Goal: Task Accomplishment & Management: Use online tool/utility

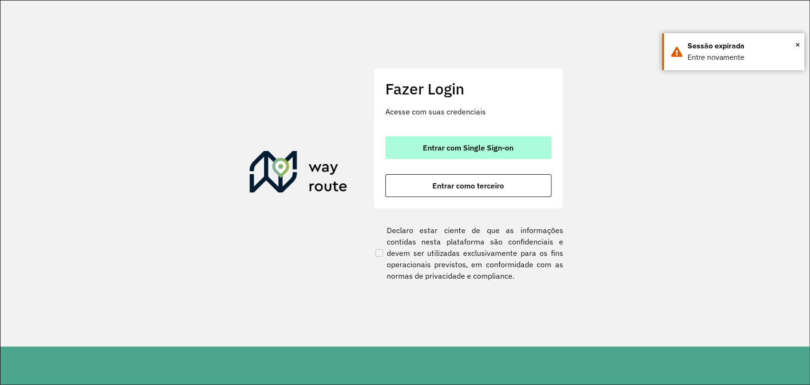
click at [428, 144] on span "Entrar com Single Sign-on" at bounding box center [468, 148] width 91 height 8
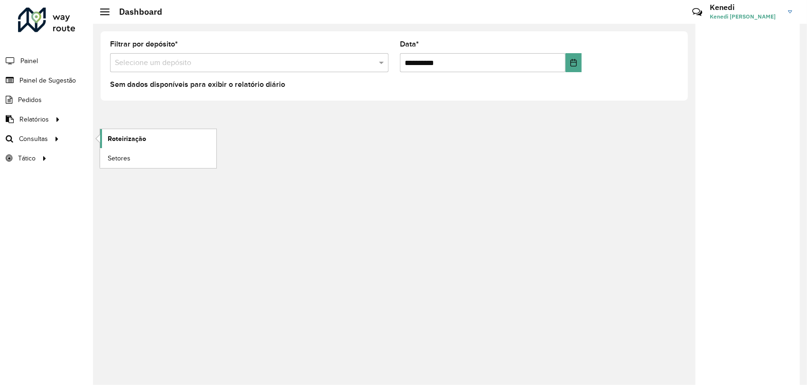
click at [116, 141] on span "Roteirização" at bounding box center [127, 139] width 38 height 10
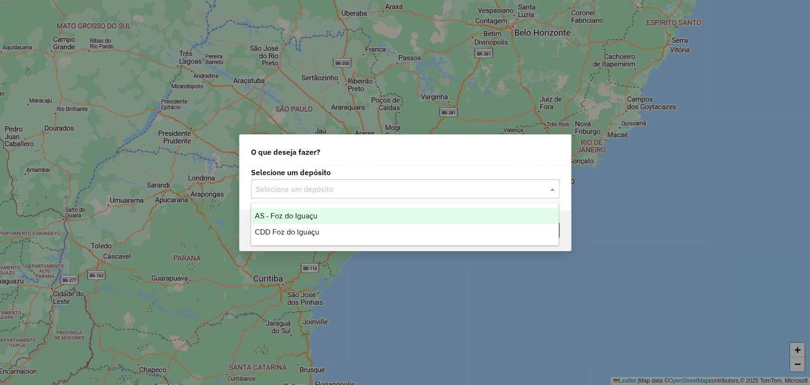
click at [339, 187] on input "text" at bounding box center [396, 189] width 280 height 11
click at [315, 212] on span "AS - Foz do Iguaçu" at bounding box center [286, 216] width 63 height 8
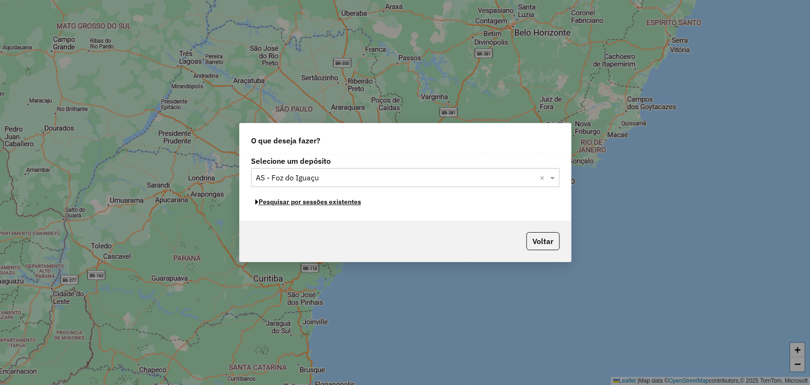
click at [317, 204] on button "Pesquisar por sessões existentes" at bounding box center [308, 201] width 114 height 15
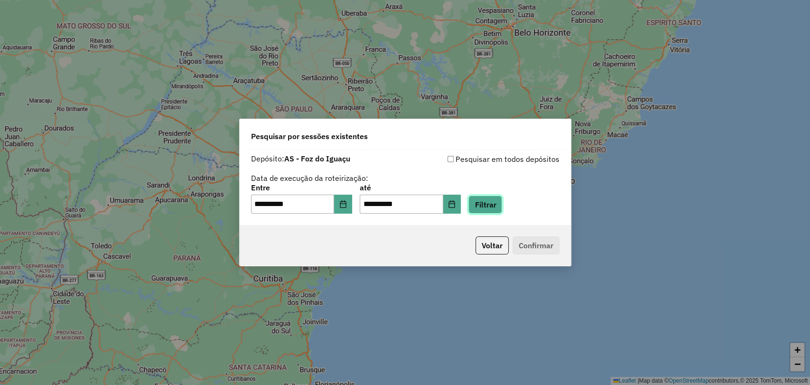
click at [494, 208] on button "Filtrar" at bounding box center [485, 204] width 34 height 18
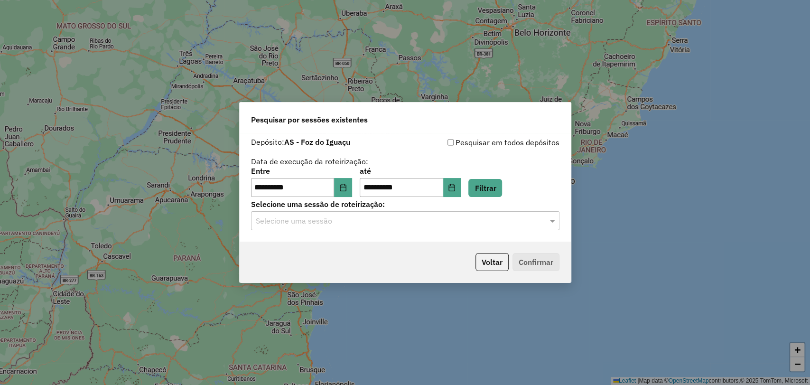
click at [472, 219] on input "text" at bounding box center [396, 220] width 280 height 11
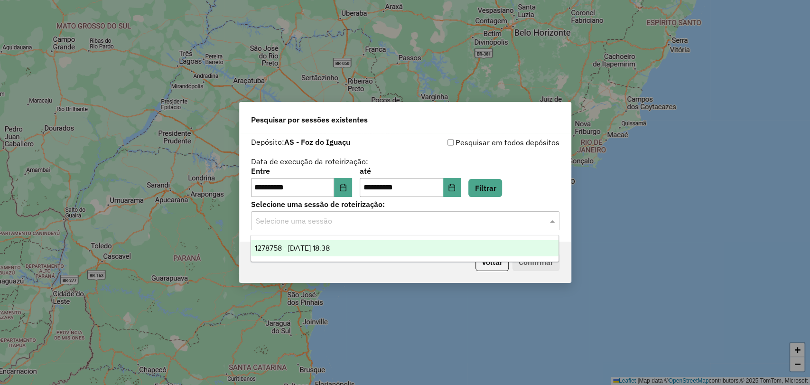
drag, startPoint x: 437, startPoint y: 240, endPoint x: 442, endPoint y: 247, distance: 8.3
click at [437, 241] on div "1278758 - 19/09/2025 18:38" at bounding box center [404, 248] width 307 height 16
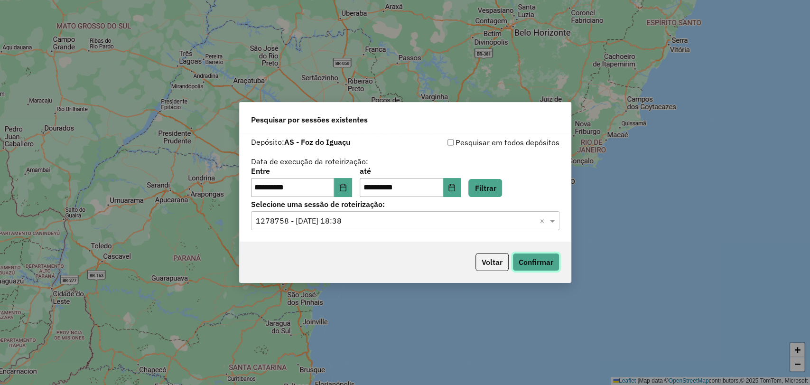
click at [530, 262] on button "Confirmar" at bounding box center [535, 262] width 47 height 18
click at [492, 263] on button "Voltar" at bounding box center [491, 262] width 33 height 18
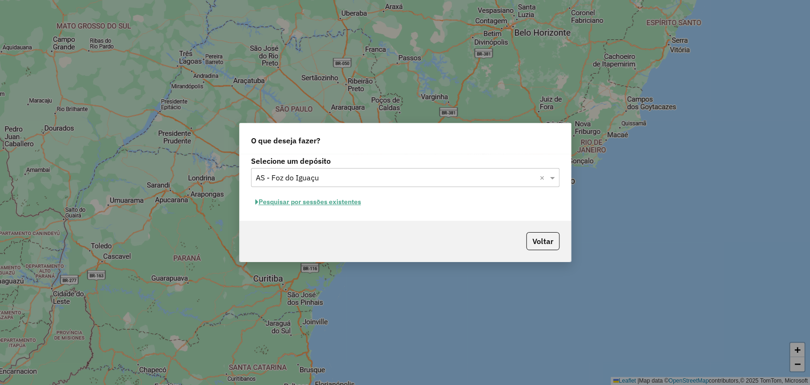
click at [476, 178] on input "text" at bounding box center [396, 177] width 280 height 11
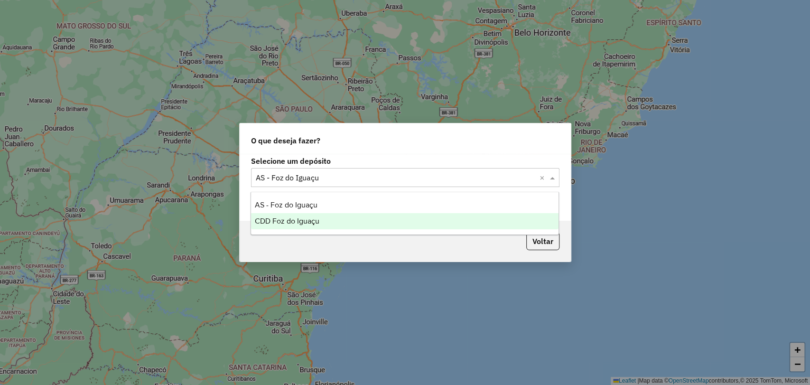
click at [378, 217] on div "CDD Foz do Iguaçu" at bounding box center [404, 221] width 307 height 16
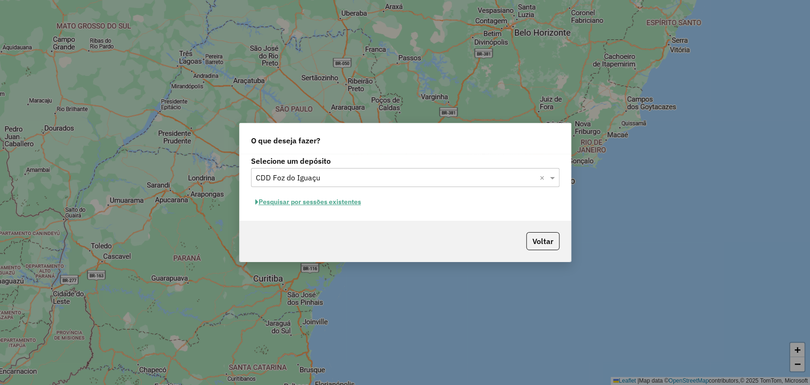
click at [343, 200] on button "Pesquisar por sessões existentes" at bounding box center [308, 201] width 114 height 15
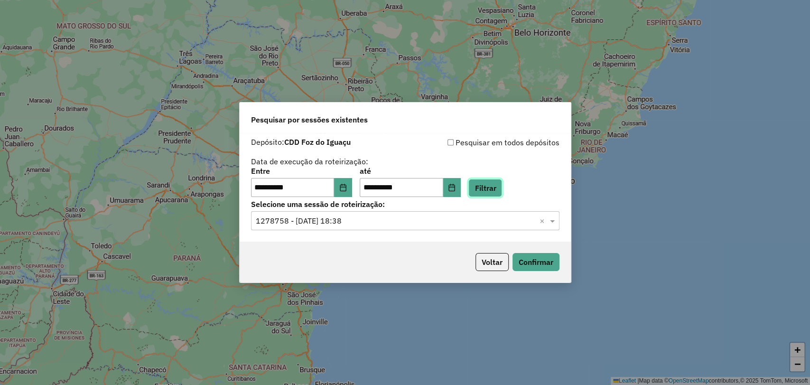
click at [491, 191] on button "Filtrar" at bounding box center [485, 188] width 34 height 18
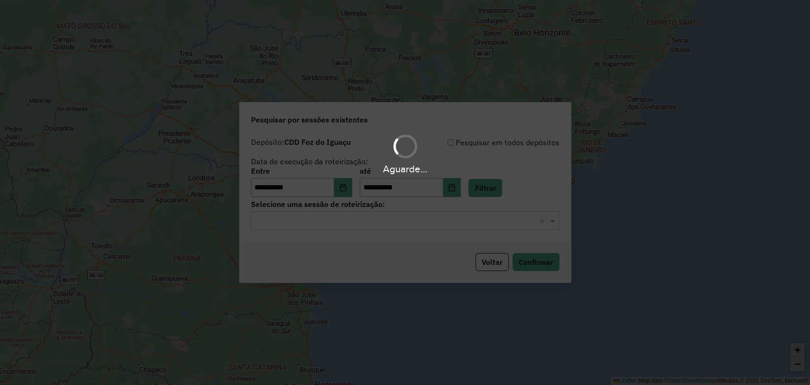
click at [431, 227] on hb-app "**********" at bounding box center [405, 192] width 810 height 385
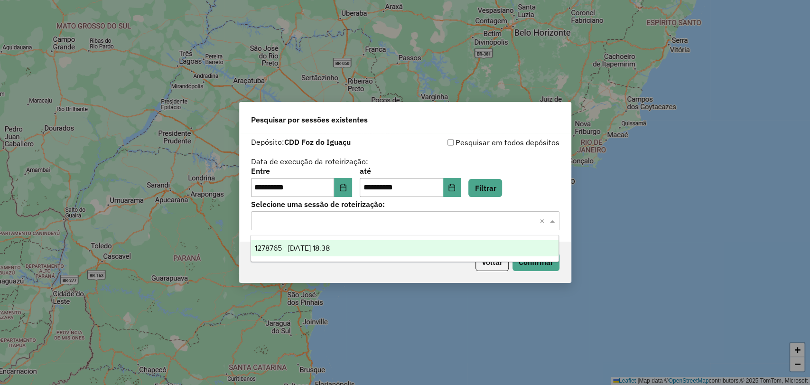
click at [406, 223] on input "text" at bounding box center [396, 220] width 280 height 11
click at [377, 244] on div "1278765 - 19/09/2025 18:38" at bounding box center [404, 248] width 307 height 16
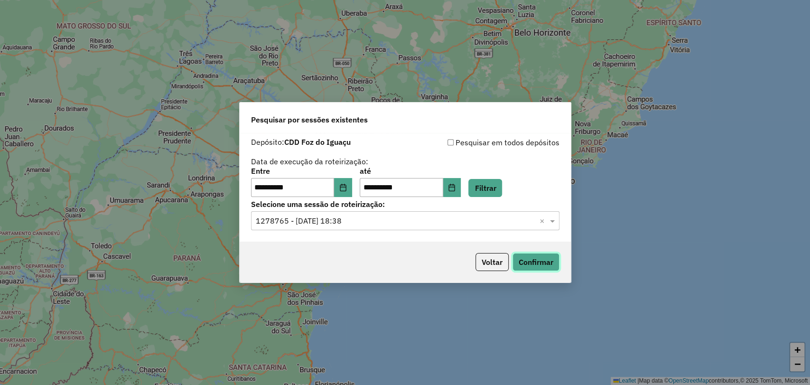
click at [523, 261] on button "Confirmar" at bounding box center [535, 262] width 47 height 18
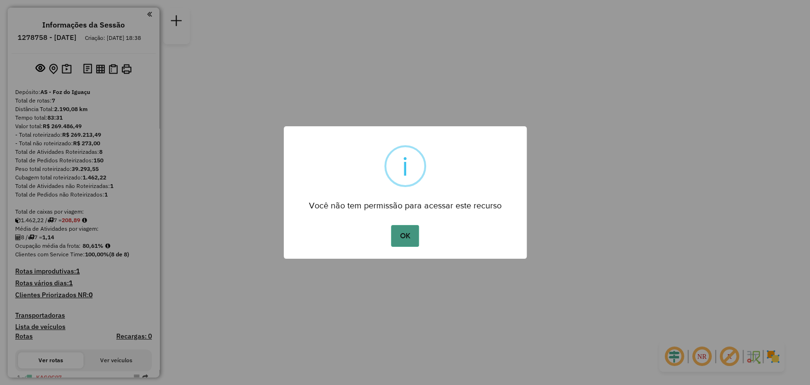
click at [401, 232] on button "OK" at bounding box center [405, 236] width 28 height 22
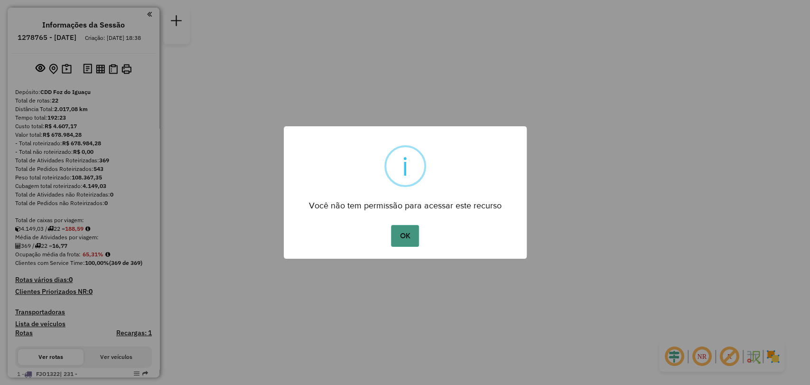
click at [406, 232] on button "OK" at bounding box center [405, 236] width 28 height 22
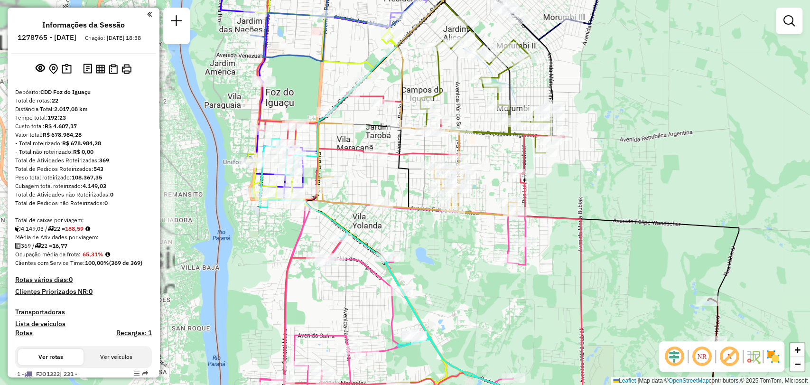
drag, startPoint x: 433, startPoint y: 221, endPoint x: 479, endPoint y: 8, distance: 218.0
click at [480, 9] on div "Janela de atendimento Grade de atendimento Capacidade Transportadoras Veículos …" at bounding box center [405, 192] width 810 height 385
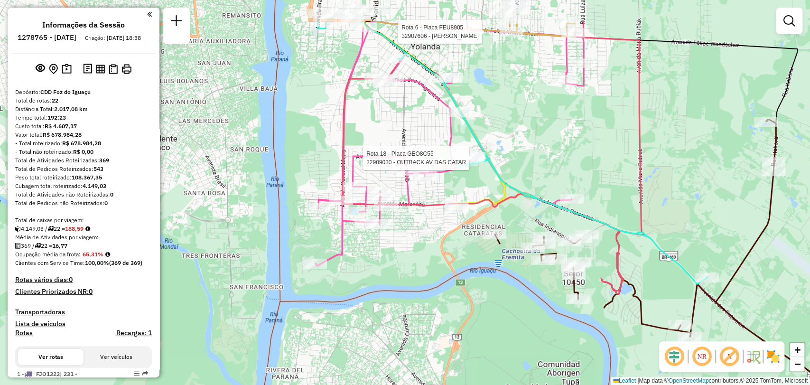
drag, startPoint x: 494, startPoint y: 123, endPoint x: 471, endPoint y: 164, distance: 47.2
click at [471, 163] on div at bounding box center [472, 157] width 24 height 9
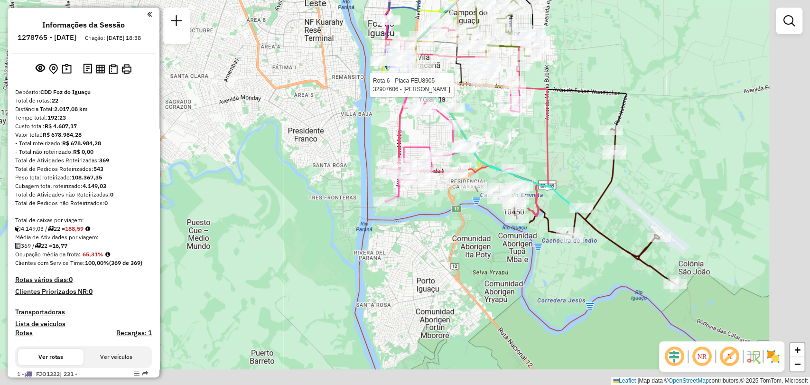
drag, startPoint x: 687, startPoint y: 244, endPoint x: 615, endPoint y: 203, distance: 83.1
click at [615, 203] on div "Rota 6 - Placa FEU8905 32907606 - RODRIGO FERNANDES RA Janela de atendimento Gr…" at bounding box center [405, 192] width 810 height 385
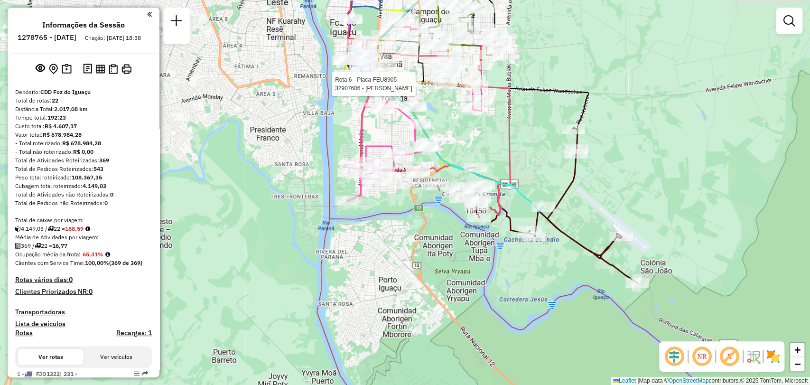
drag, startPoint x: 682, startPoint y: 282, endPoint x: 596, endPoint y: 228, distance: 102.1
click at [653, 287] on div "Rota 6 - Placa FEU8905 32907606 - RODRIGO FERNANDES RA Janela de atendimento Gr…" at bounding box center [405, 192] width 810 height 385
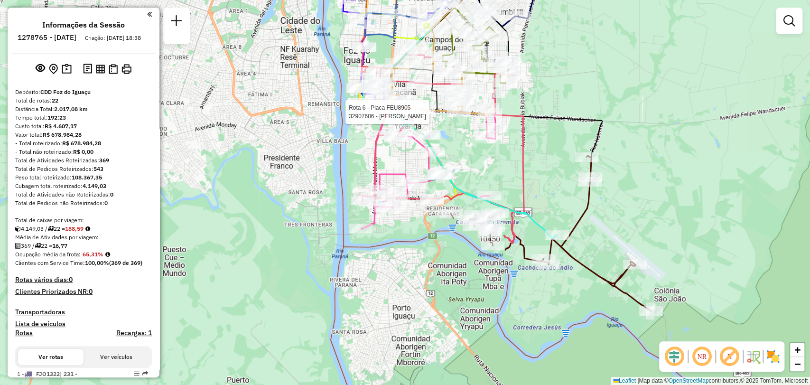
drag, startPoint x: 534, startPoint y: 174, endPoint x: 581, endPoint y: 253, distance: 92.1
click at [581, 253] on div "Rota 6 - Placa FEU8905 32907606 - RODRIGO FERNANDES RA Janela de atendimento Gr…" at bounding box center [405, 192] width 810 height 385
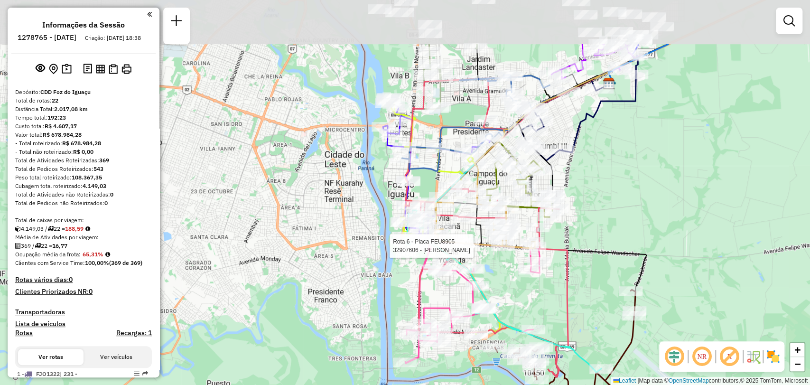
drag, startPoint x: 509, startPoint y: 212, endPoint x: 518, endPoint y: 291, distance: 80.2
click at [519, 293] on div "Rota 6 - Placa FEU8905 32907606 - RODRIGO FERNANDES RA Janela de atendimento Gr…" at bounding box center [405, 192] width 810 height 385
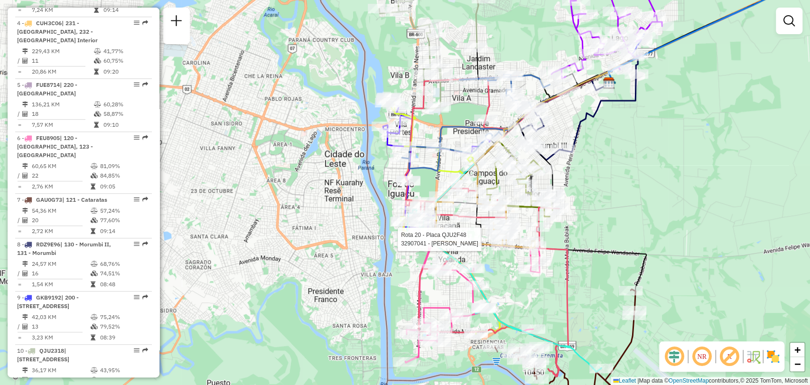
select select "**********"
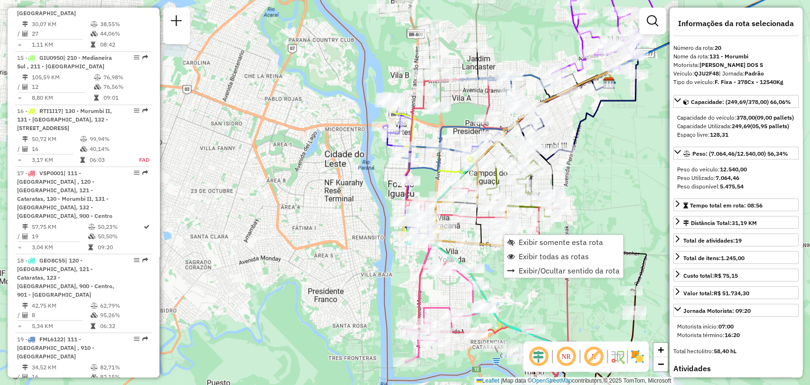
scroll to position [1234, 0]
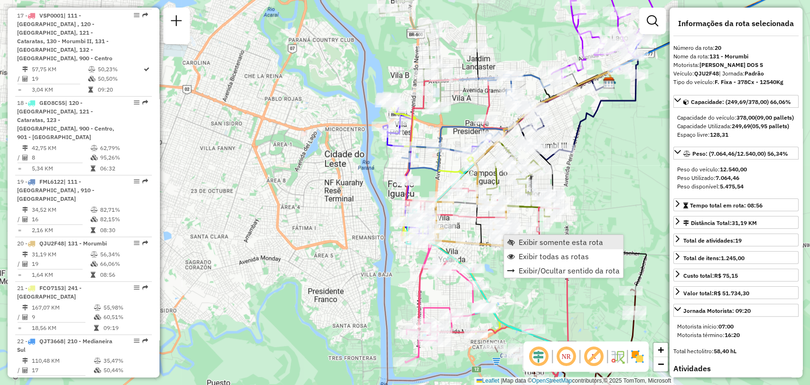
click at [531, 245] on span "Exibir somente esta rota" at bounding box center [560, 242] width 84 height 8
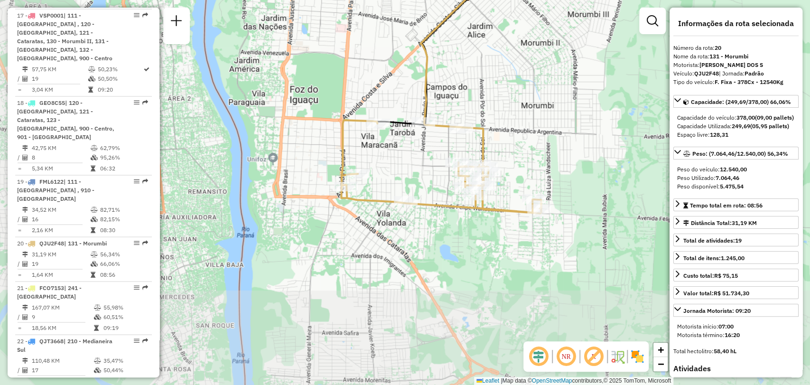
drag, startPoint x: 462, startPoint y: 203, endPoint x: 497, endPoint y: 89, distance: 119.1
click at [497, 89] on div "Janela de atendimento Grade de atendimento Capacidade Transportadoras Veículos …" at bounding box center [405, 192] width 810 height 385
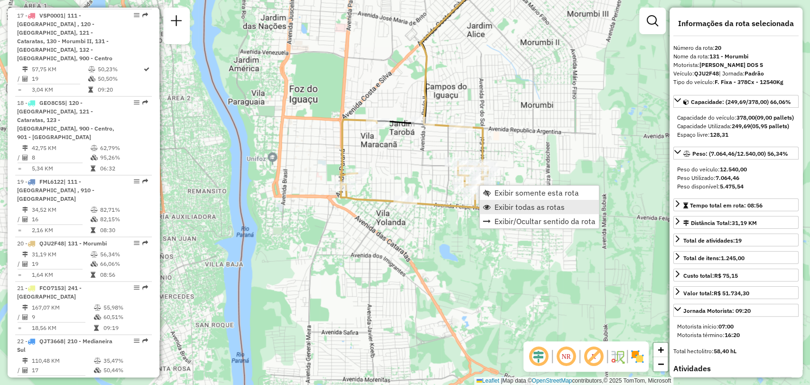
click at [509, 208] on span "Exibir todas as rotas" at bounding box center [529, 207] width 70 height 8
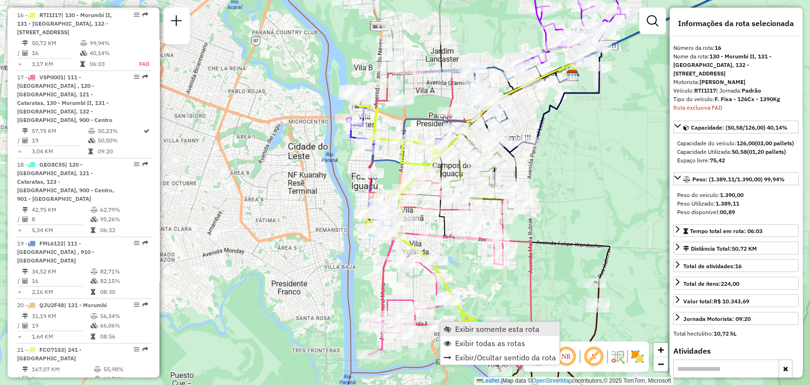
scroll to position [1173, 0]
click at [477, 328] on span "Exibir somente esta rota" at bounding box center [497, 329] width 84 height 8
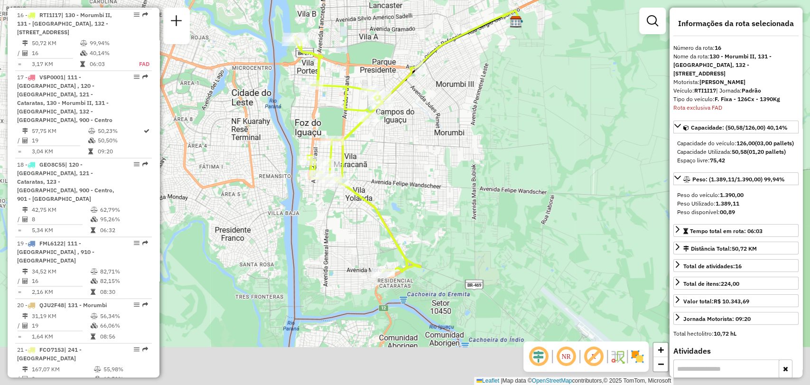
drag, startPoint x: 465, startPoint y: 271, endPoint x: 472, endPoint y: 218, distance: 53.7
click at [474, 218] on div "Janela de atendimento Grade de atendimento Capacidade Transportadoras Veículos …" at bounding box center [405, 192] width 810 height 385
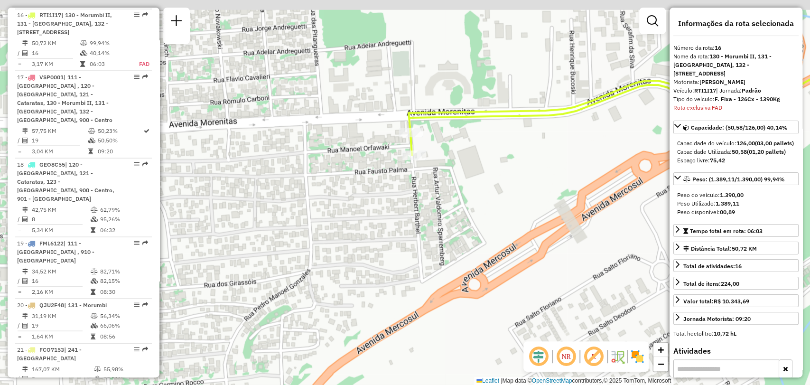
drag, startPoint x: 382, startPoint y: 132, endPoint x: 403, endPoint y: 196, distance: 67.4
click at [403, 196] on div "Janela de atendimento Grade de atendimento Capacidade Transportadoras Veículos …" at bounding box center [405, 192] width 810 height 385
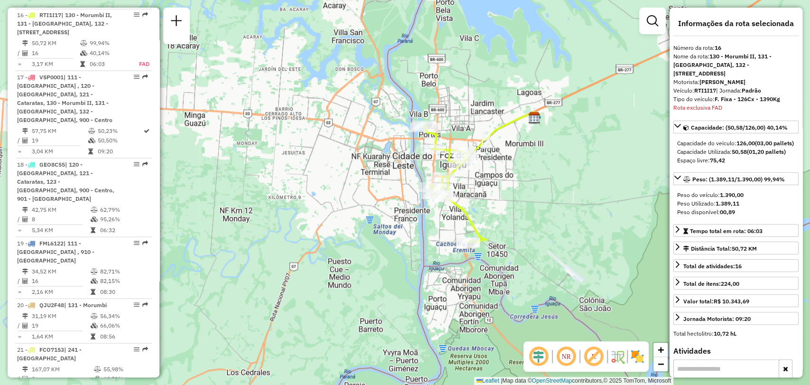
drag, startPoint x: 407, startPoint y: 120, endPoint x: 444, endPoint y: 210, distance: 96.2
click at [443, 216] on div "Janela de atendimento Grade de atendimento Capacidade Transportadoras Veículos …" at bounding box center [405, 192] width 810 height 385
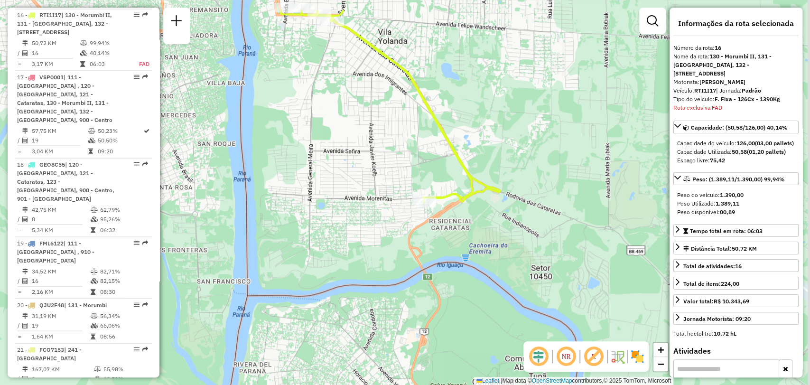
drag, startPoint x: 471, startPoint y: 157, endPoint x: 453, endPoint y: 205, distance: 51.5
click at [453, 203] on icon at bounding box center [389, 106] width 219 height 193
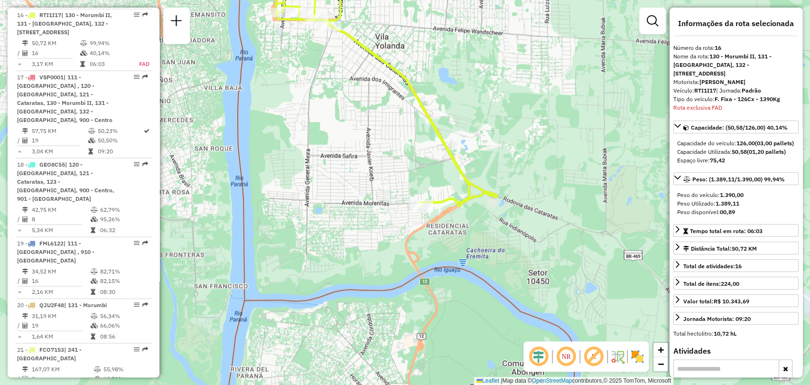
drag, startPoint x: 344, startPoint y: 90, endPoint x: 486, endPoint y: 258, distance: 219.9
click at [486, 258] on div "Janela de atendimento Grade de atendimento Capacidade Transportadoras Veículos …" at bounding box center [405, 192] width 810 height 385
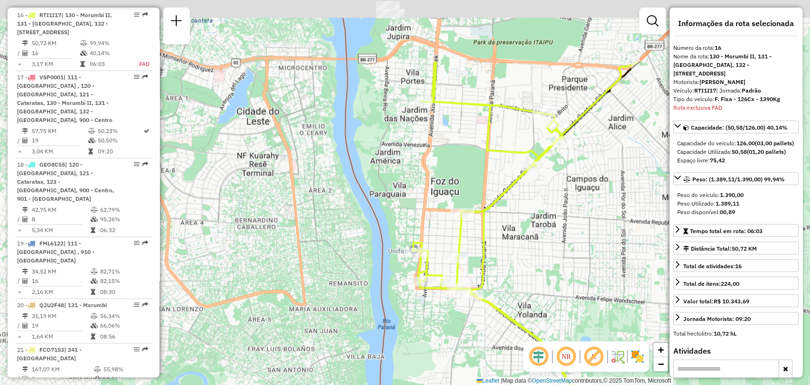
drag, startPoint x: 482, startPoint y: 152, endPoint x: 482, endPoint y: 225, distance: 73.1
click at [483, 226] on icon at bounding box center [526, 269] width 226 height 414
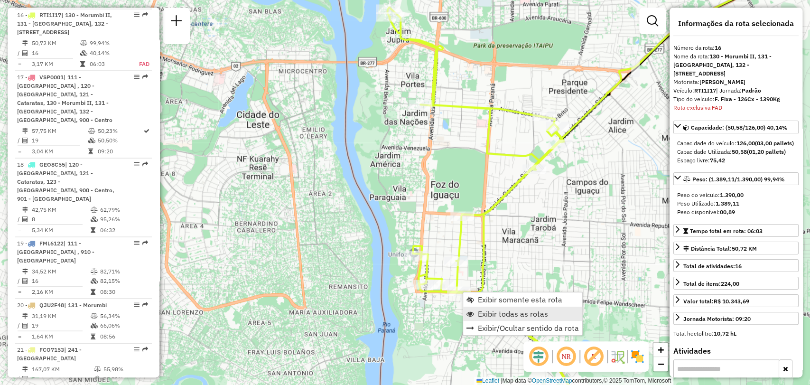
click at [490, 310] on span "Exibir todas as rotas" at bounding box center [513, 314] width 70 height 8
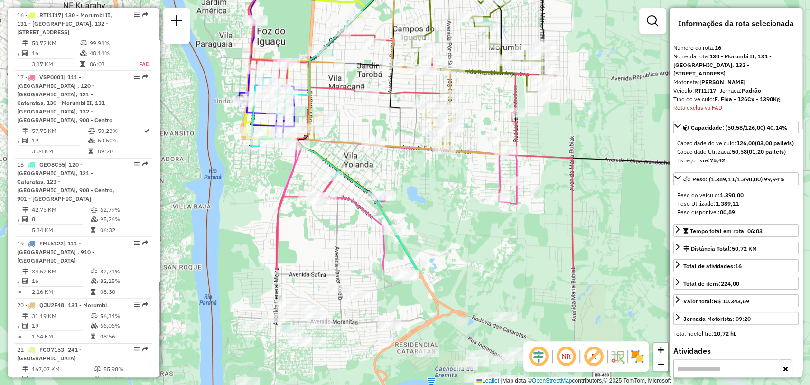
drag, startPoint x: 523, startPoint y: 269, endPoint x: 349, endPoint y: 117, distance: 231.2
click at [349, 117] on div "Janela de atendimento Grade de atendimento Capacidade Transportadoras Veículos …" at bounding box center [405, 192] width 810 height 385
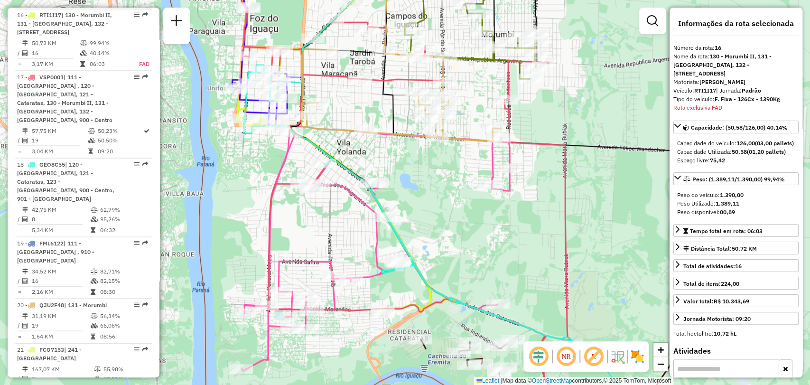
drag, startPoint x: 488, startPoint y: 265, endPoint x: 451, endPoint y: 209, distance: 67.4
click at [452, 210] on div "Janela de atendimento Grade de atendimento Capacidade Transportadoras Veículos …" at bounding box center [405, 192] width 810 height 385
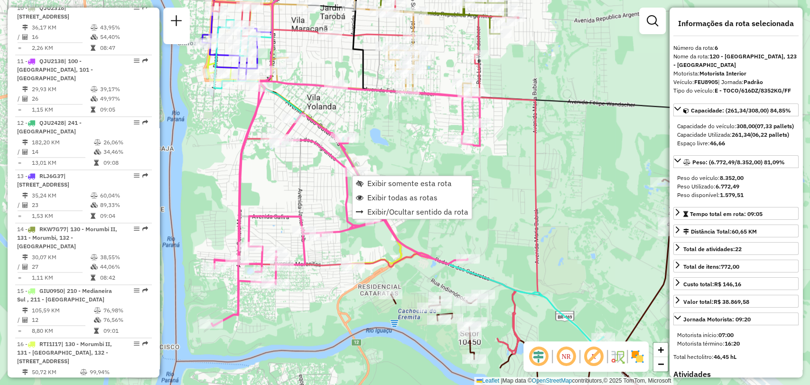
scroll to position [625, 0]
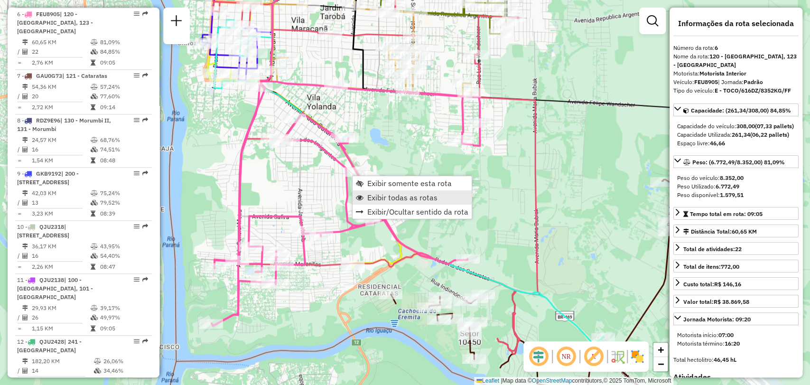
click at [383, 197] on span "Exibir todas as rotas" at bounding box center [402, 198] width 70 height 8
click at [390, 181] on span "Exibir somente esta rota" at bounding box center [416, 180] width 84 height 8
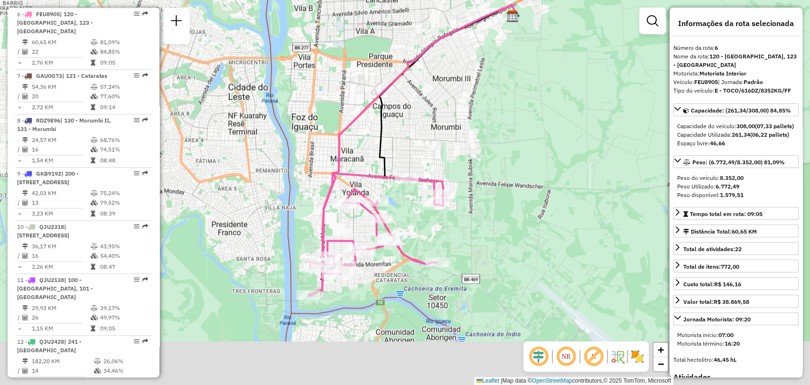
drag, startPoint x: 478, startPoint y: 286, endPoint x: 469, endPoint y: 194, distance: 92.4
click at [469, 194] on div "Janela de atendimento Grade de atendimento Capacidade Transportadoras Veículos …" at bounding box center [405, 192] width 810 height 385
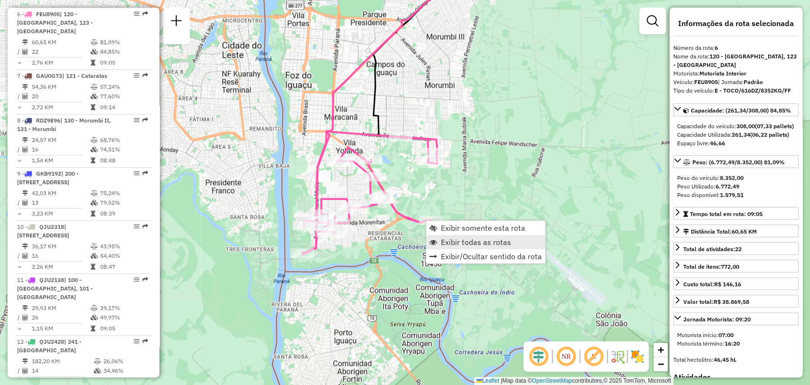
drag, startPoint x: 457, startPoint y: 240, endPoint x: 473, endPoint y: 245, distance: 17.1
click at [458, 240] on span "Exibir todas as rotas" at bounding box center [476, 242] width 70 height 8
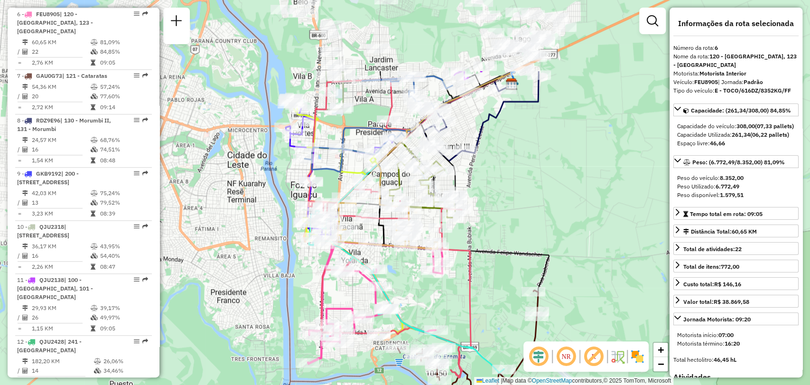
drag, startPoint x: 529, startPoint y: 260, endPoint x: 534, endPoint y: 370, distance: 109.7
click at [534, 370] on hb-router-mapa "Informações da Sessão 1278765 - 19/09/2025 Criação: 18/09/2025 18:38 Depósito: …" at bounding box center [405, 192] width 810 height 385
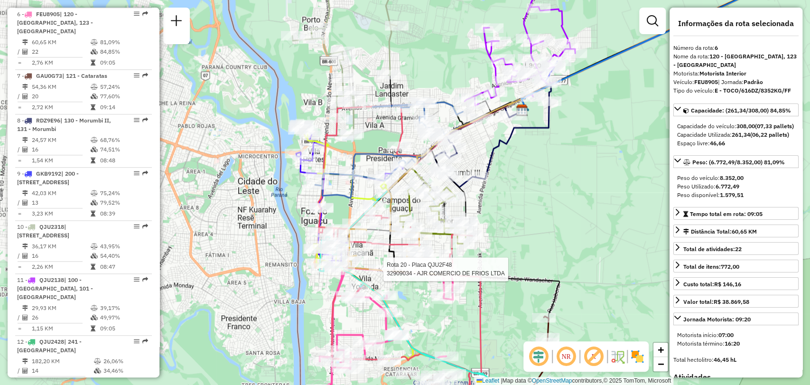
click at [387, 274] on div at bounding box center [381, 268] width 24 height 9
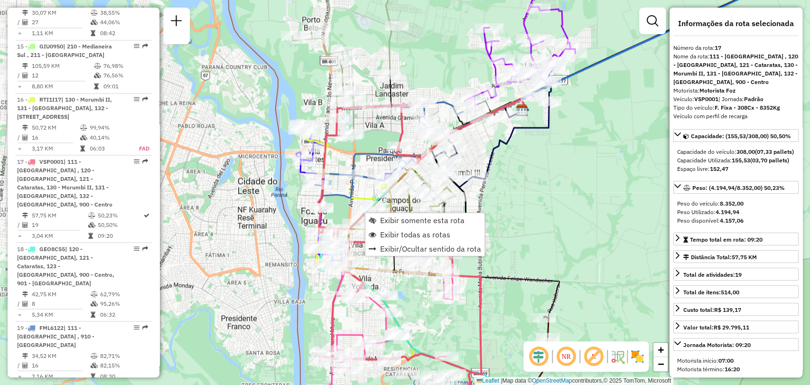
scroll to position [1234, 0]
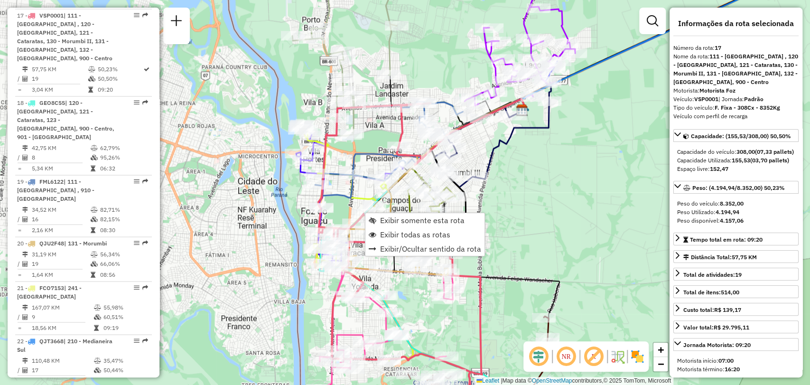
click at [530, 204] on div "Rota 14 - Placa RKW7G77 32900597 - 768535860 Rota 14 - Placa RKW7G77 32903909 -…" at bounding box center [405, 192] width 810 height 385
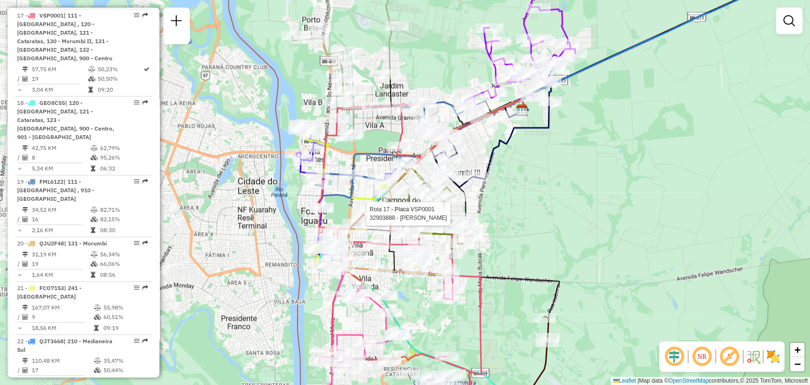
select select "**********"
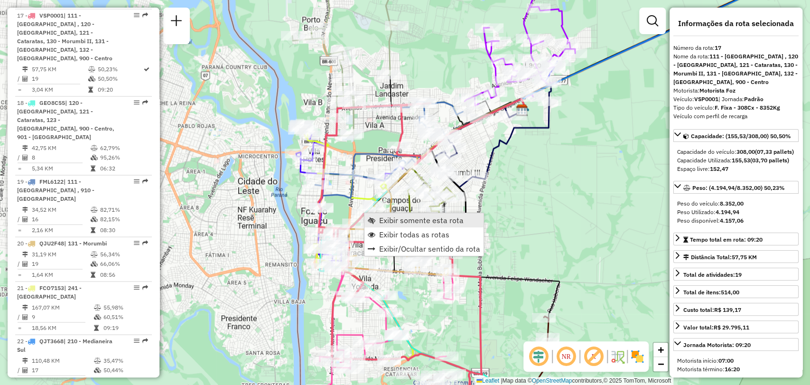
click at [392, 218] on span "Exibir somente esta rota" at bounding box center [421, 220] width 84 height 8
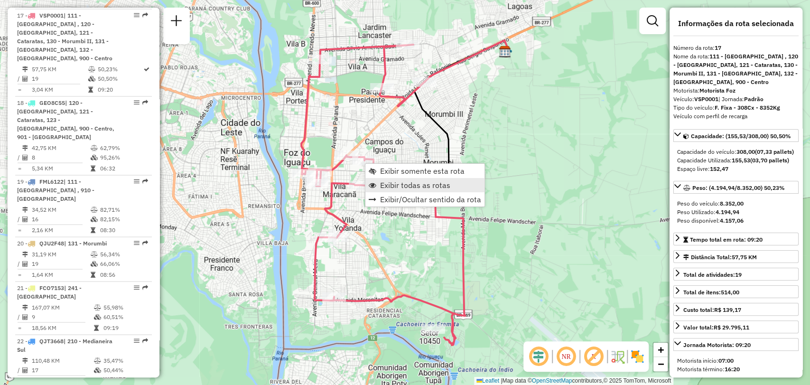
click at [392, 183] on span "Exibir todas as rotas" at bounding box center [415, 185] width 70 height 8
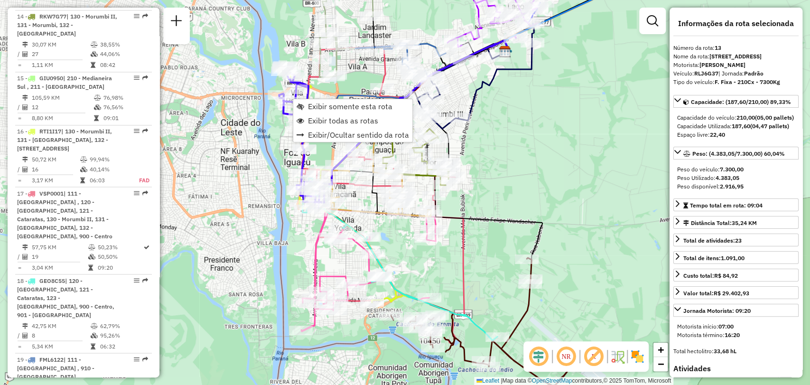
scroll to position [997, 0]
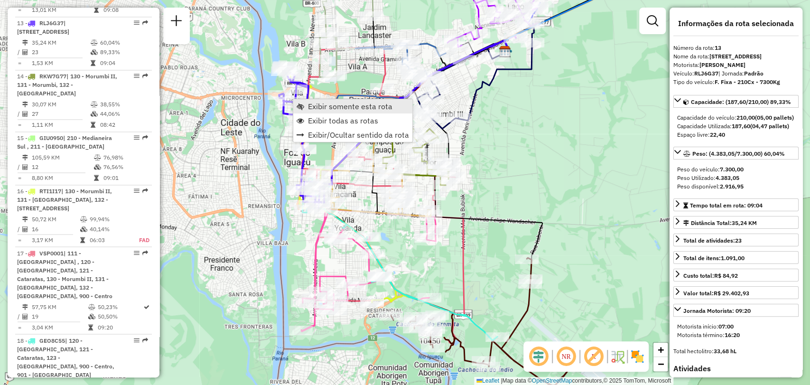
click at [322, 103] on span "Exibir somente esta rota" at bounding box center [350, 106] width 84 height 8
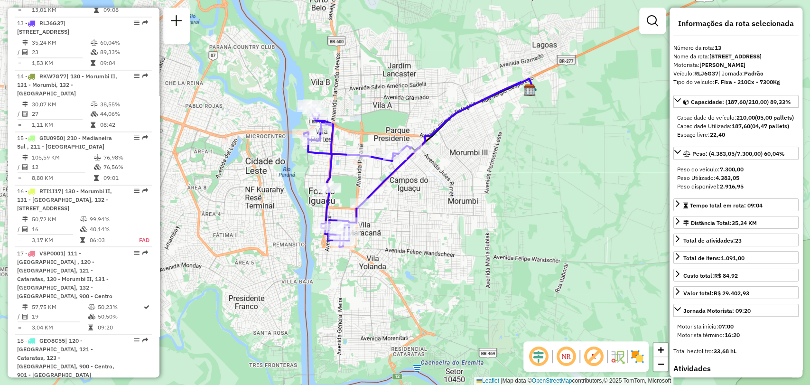
drag, startPoint x: 347, startPoint y: 210, endPoint x: 400, endPoint y: 219, distance: 53.5
click at [400, 219] on div "Janela de atendimento Grade de atendimento Capacidade Transportadoras Veículos …" at bounding box center [405, 192] width 810 height 385
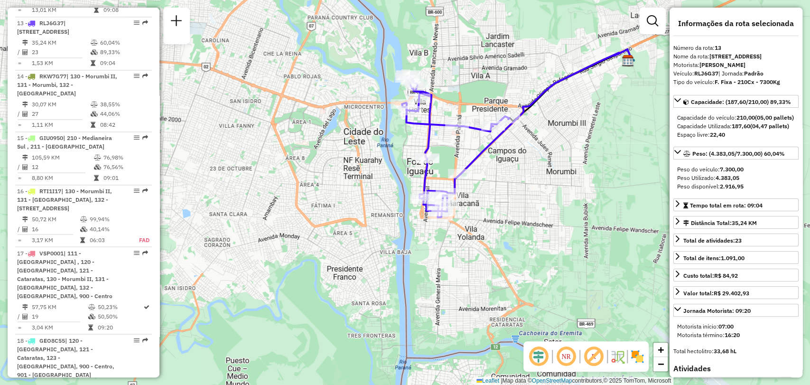
drag, startPoint x: 414, startPoint y: 214, endPoint x: 478, endPoint y: 175, distance: 75.0
click at [478, 175] on div "Janela de atendimento Grade de atendimento Capacidade Transportadoras Veículos …" at bounding box center [405, 192] width 810 height 385
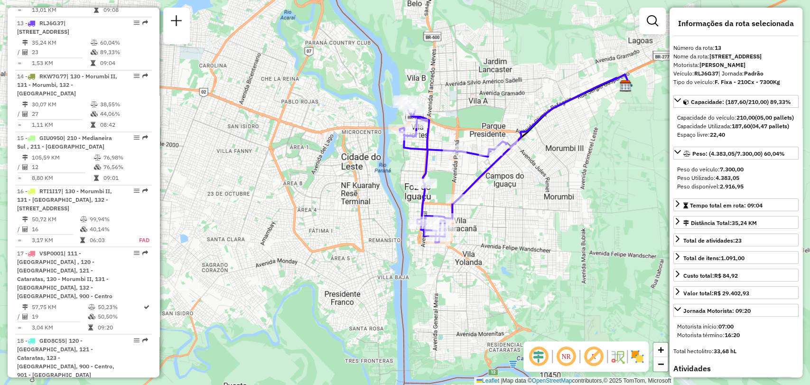
drag, startPoint x: 523, startPoint y: 182, endPoint x: 518, endPoint y: 202, distance: 20.7
click at [518, 202] on div "Janela de atendimento Grade de atendimento Capacidade Transportadoras Veículos …" at bounding box center [405, 192] width 810 height 385
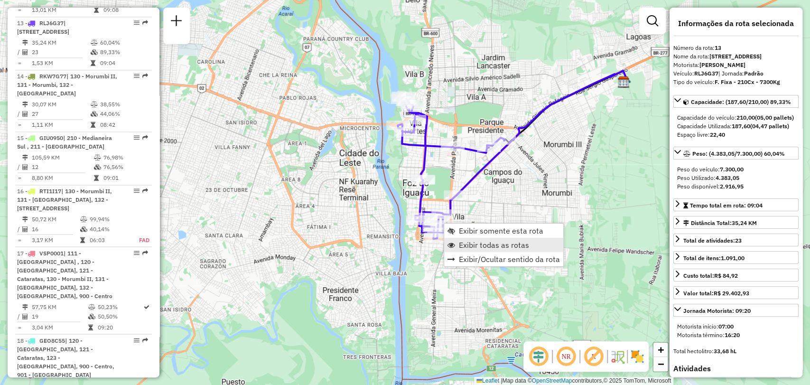
click at [472, 242] on span "Exibir todas as rotas" at bounding box center [494, 245] width 70 height 8
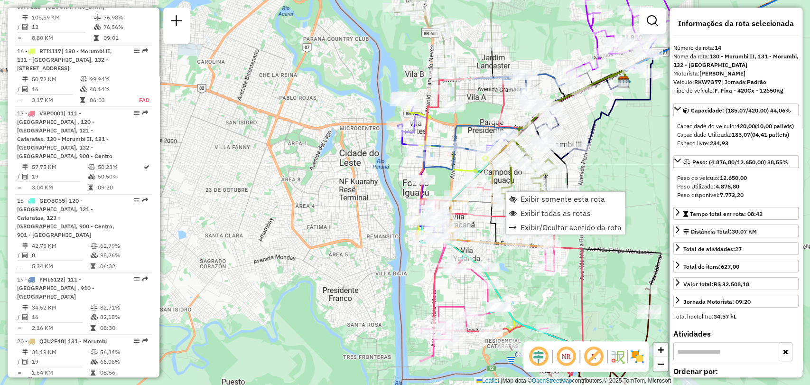
scroll to position [1058, 0]
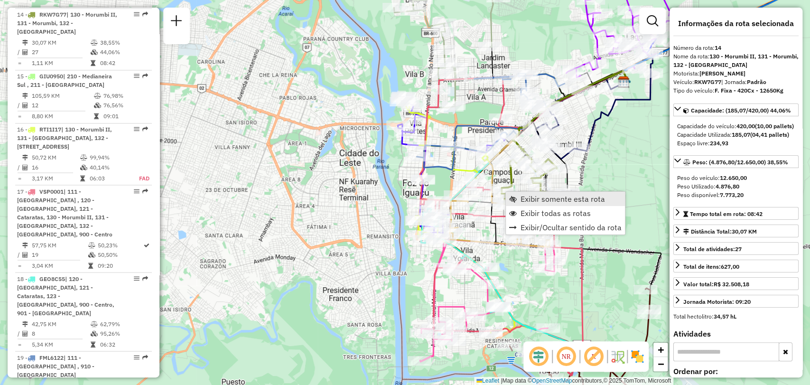
click at [528, 200] on span "Exibir somente esta rota" at bounding box center [562, 199] width 84 height 8
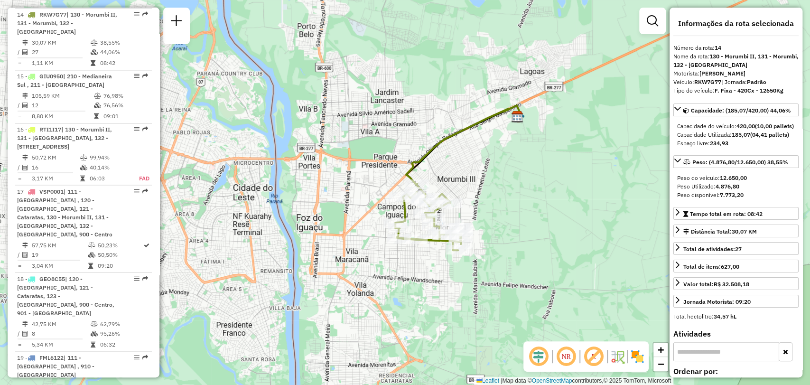
click at [498, 212] on div "Janela de atendimento Grade de atendimento Capacidade Transportadoras Veículos …" at bounding box center [405, 192] width 810 height 385
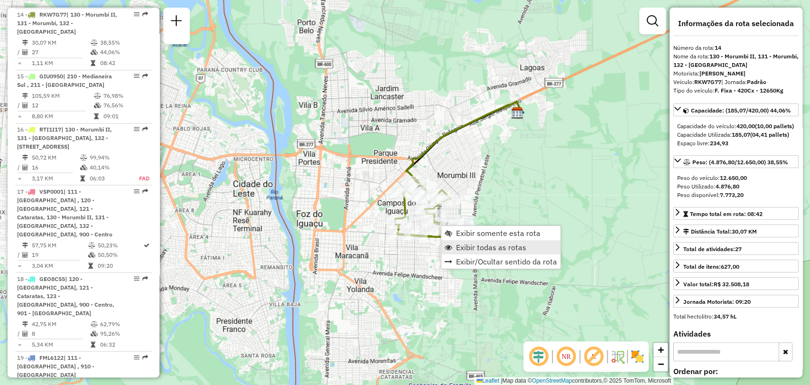
click at [460, 243] on span "Exibir todas as rotas" at bounding box center [491, 247] width 70 height 8
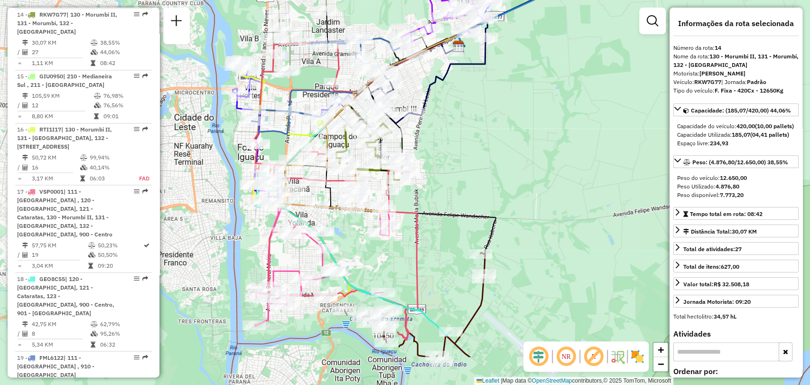
drag, startPoint x: 515, startPoint y: 227, endPoint x: 456, endPoint y: 155, distance: 93.1
click at [456, 155] on div "Janela de atendimento Grade de atendimento Capacidade Transportadoras Veículos …" at bounding box center [405, 192] width 810 height 385
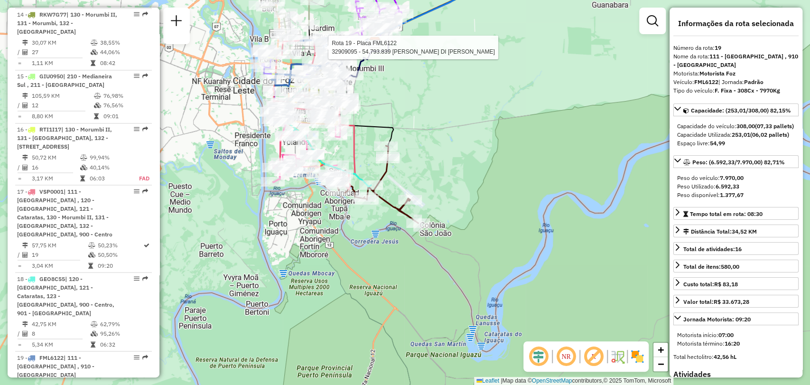
scroll to position [1234, 0]
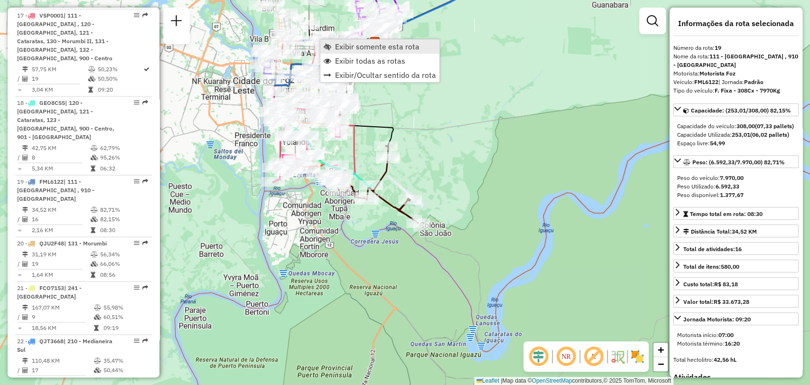
click at [344, 48] on span "Exibir somente esta rota" at bounding box center [377, 47] width 84 height 8
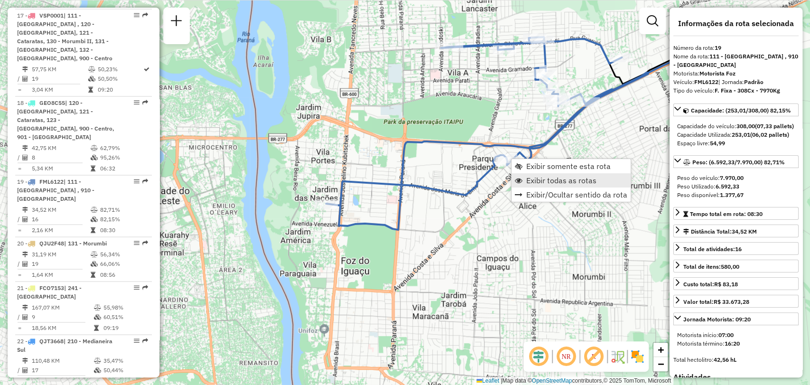
click at [539, 176] on span "Exibir todas as rotas" at bounding box center [561, 180] width 70 height 8
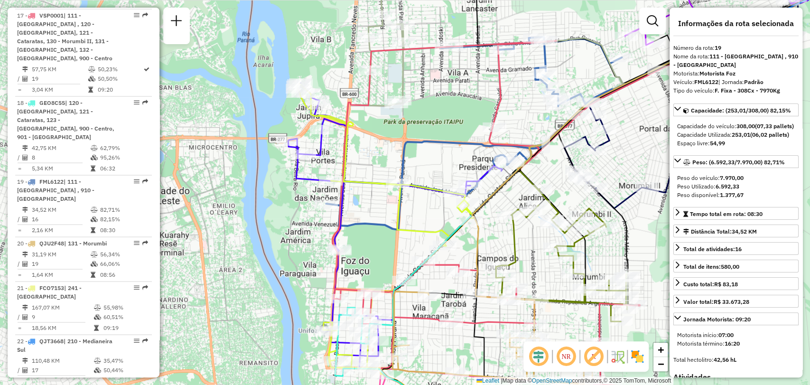
drag, startPoint x: 551, startPoint y: 119, endPoint x: 462, endPoint y: 163, distance: 99.1
click at [463, 162] on div "Janela de atendimento Grade de atendimento Capacidade Transportadoras Veículos …" at bounding box center [405, 192] width 810 height 385
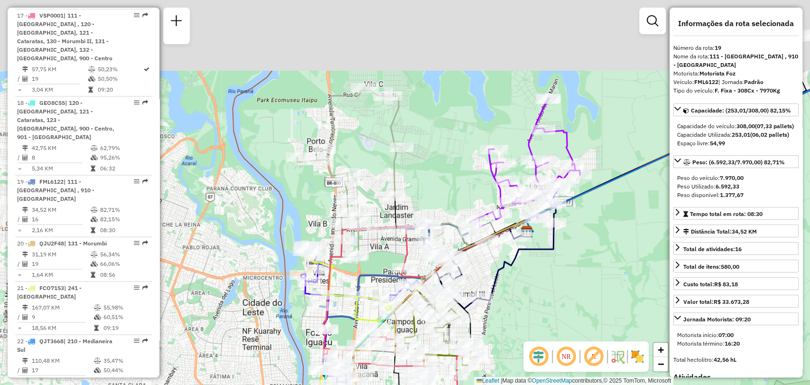
drag, startPoint x: 372, startPoint y: 49, endPoint x: 361, endPoint y: 197, distance: 148.5
click at [361, 197] on div "Janela de atendimento Grade de atendimento Capacidade Transportadoras Veículos …" at bounding box center [405, 192] width 810 height 385
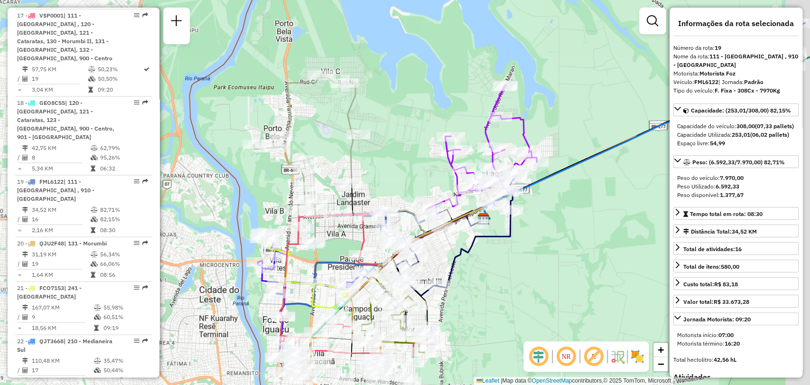
drag, startPoint x: 401, startPoint y: 126, endPoint x: 392, endPoint y: 113, distance: 15.7
click at [392, 113] on div "Janela de atendimento Grade de atendimento Capacidade Transportadoras Veículos …" at bounding box center [405, 192] width 810 height 385
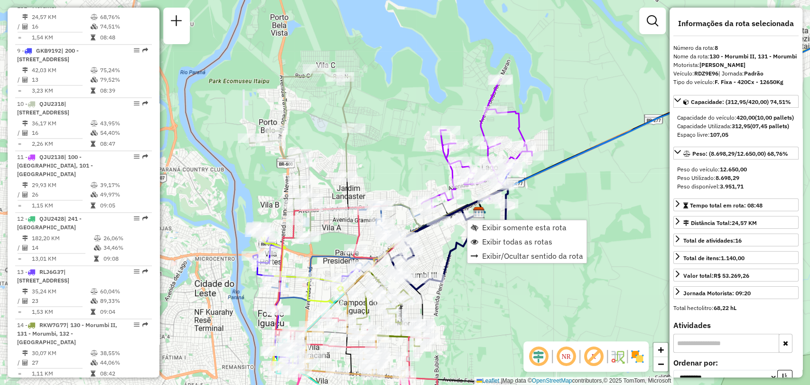
scroll to position [723, 0]
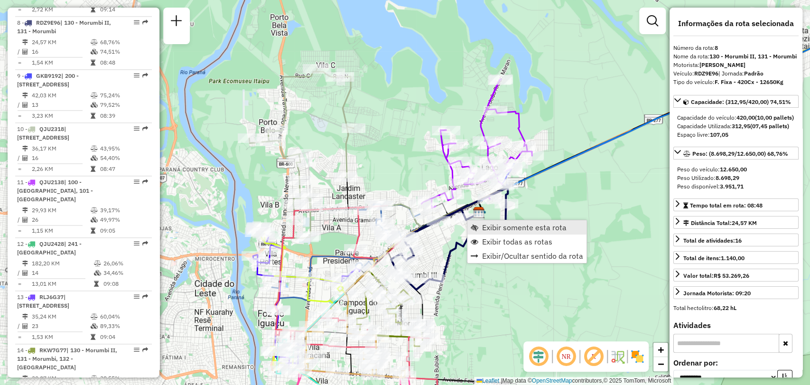
click at [496, 229] on span "Exibir somente esta rota" at bounding box center [524, 227] width 84 height 8
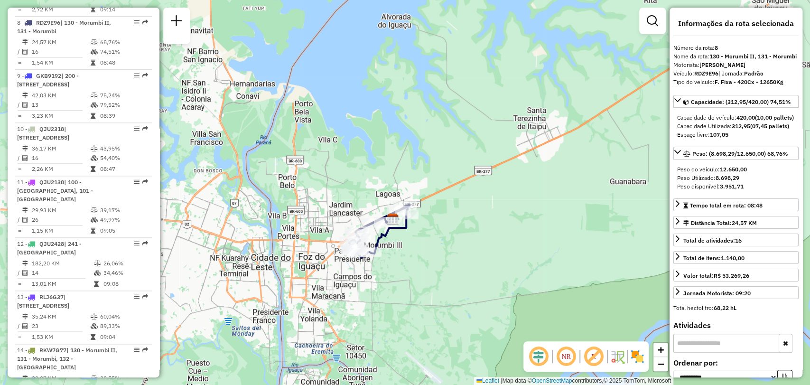
drag, startPoint x: 522, startPoint y: 222, endPoint x: 429, endPoint y: 232, distance: 93.5
click at [429, 232] on div "Janela de atendimento Grade de atendimento Capacidade Transportadoras Veículos …" at bounding box center [405, 192] width 810 height 385
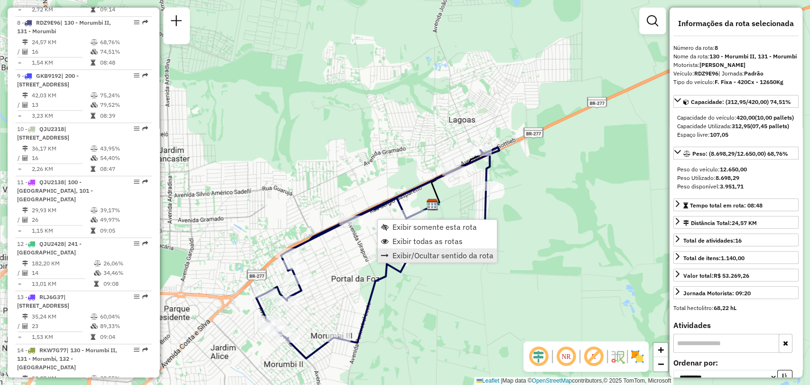
drag, startPoint x: 455, startPoint y: 271, endPoint x: 462, endPoint y: 260, distance: 12.8
click at [462, 260] on hb-router-mapa "Exibir somente esta rota Exibir todas as rotas Exibir/Ocultar sentido da rota I…" at bounding box center [405, 192] width 810 height 385
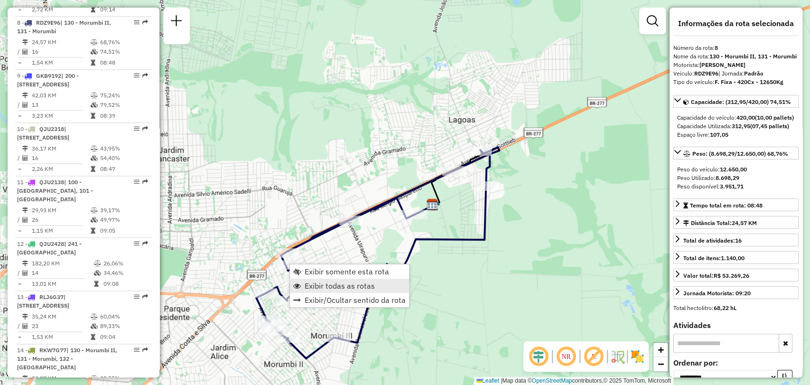
click at [324, 282] on span "Exibir todas as rotas" at bounding box center [340, 286] width 70 height 8
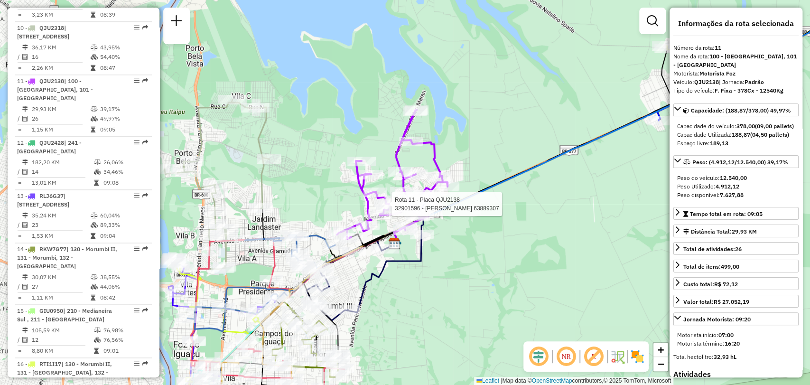
scroll to position [890, 0]
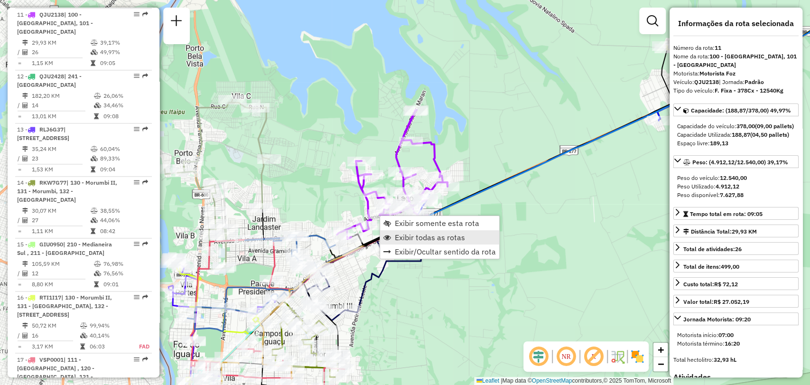
click at [407, 233] on span "Exibir todas as rotas" at bounding box center [430, 237] width 70 height 8
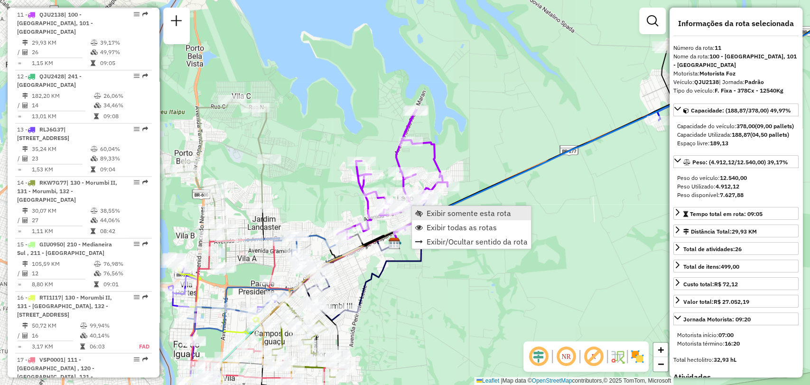
click at [431, 213] on span "Exibir somente esta rota" at bounding box center [468, 213] width 84 height 8
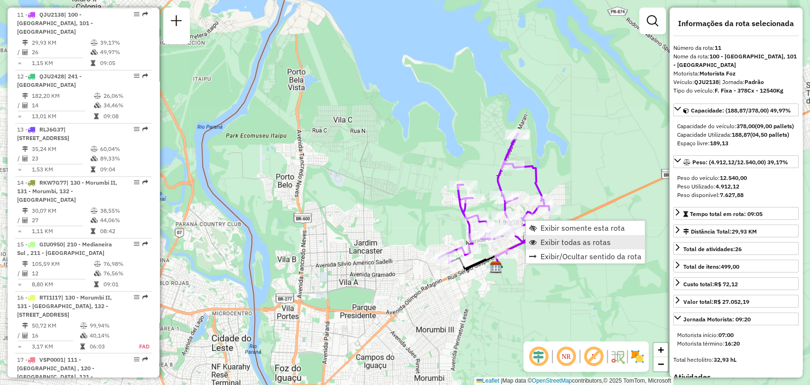
click at [559, 239] on span "Exibir todas as rotas" at bounding box center [575, 242] width 70 height 8
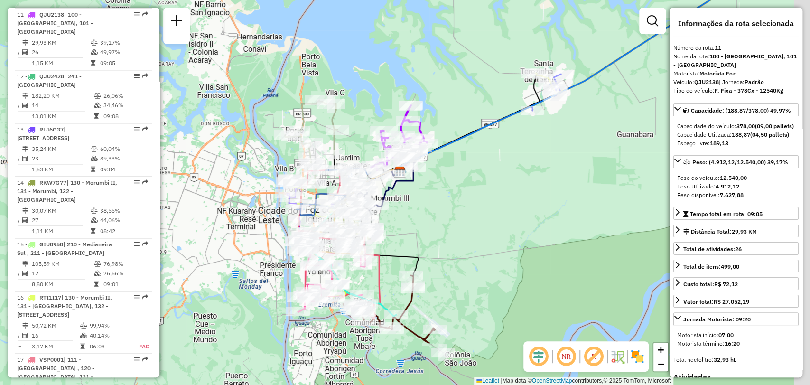
drag, startPoint x: 592, startPoint y: 271, endPoint x: 444, endPoint y: 187, distance: 169.9
click at [444, 187] on div "Janela de atendimento Grade de atendimento Capacidade Transportadoras Veículos …" at bounding box center [405, 192] width 810 height 385
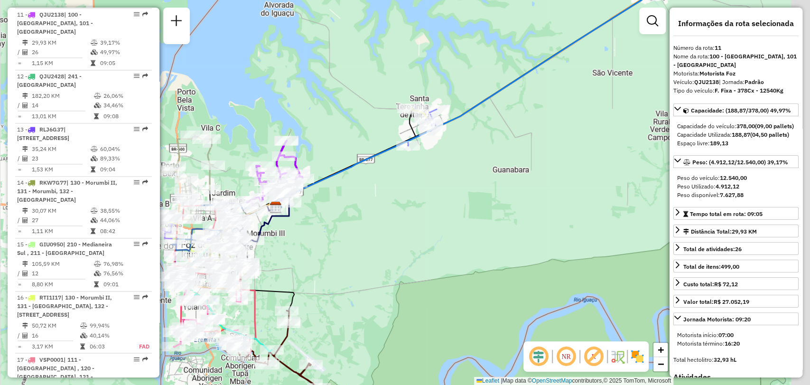
drag, startPoint x: 514, startPoint y: 157, endPoint x: 402, endPoint y: 195, distance: 118.2
click at [402, 195] on div "Janela de atendimento Grade de atendimento Capacidade Transportadoras Veículos …" at bounding box center [405, 192] width 810 height 385
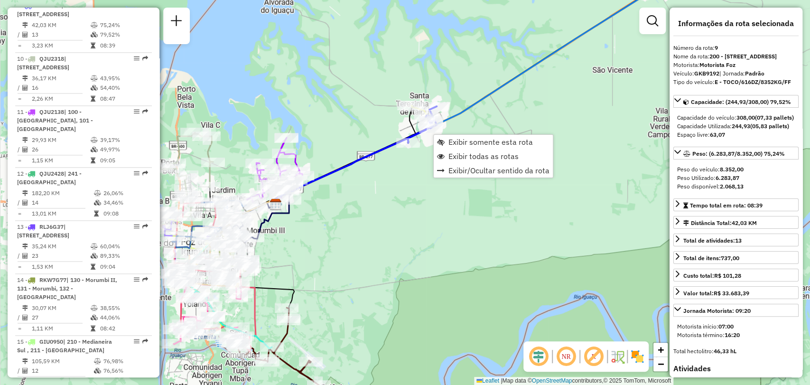
scroll to position [776, 0]
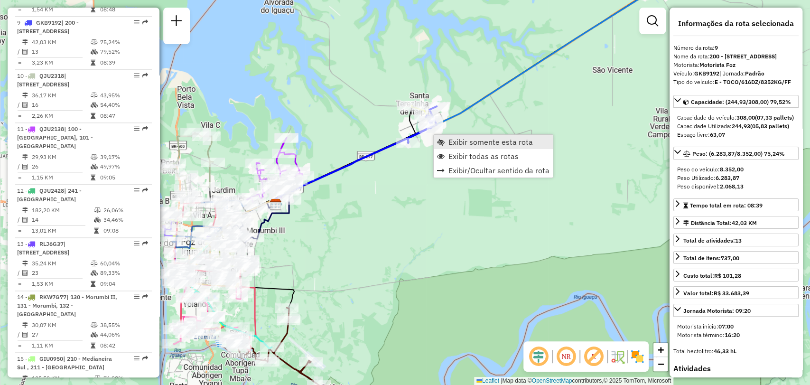
click at [465, 139] on span "Exibir somente esta rota" at bounding box center [490, 142] width 84 height 8
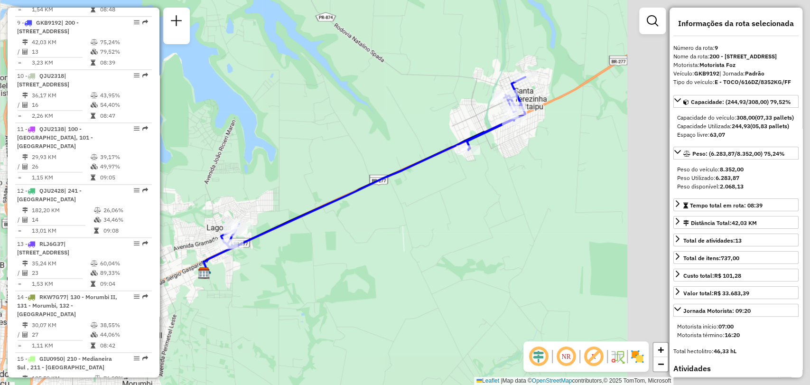
drag, startPoint x: 606, startPoint y: 126, endPoint x: 352, endPoint y: 220, distance: 271.1
click at [313, 248] on div "Janela de atendimento Grade de atendimento Capacidade Transportadoras Veículos …" at bounding box center [405, 192] width 810 height 385
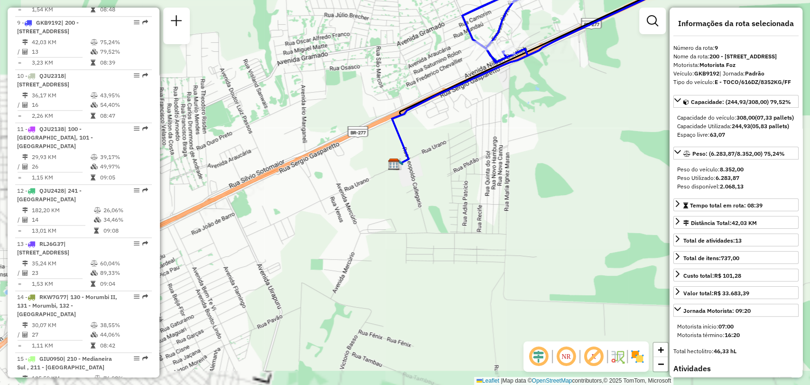
drag, startPoint x: 516, startPoint y: 108, endPoint x: 435, endPoint y: 204, distance: 125.2
click at [435, 204] on div "Janela de atendimento Grade de atendimento Capacidade Transportadoras Veículos …" at bounding box center [405, 192] width 810 height 385
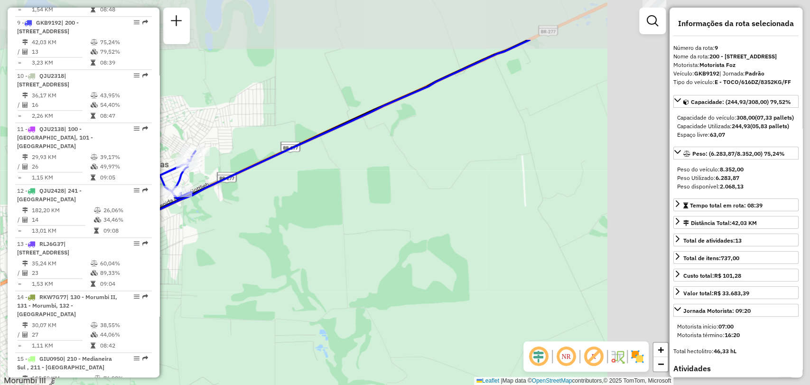
drag, startPoint x: 629, startPoint y: 126, endPoint x: 360, endPoint y: 187, distance: 276.7
click at [348, 199] on div "Janela de atendimento Grade de atendimento Capacidade Transportadoras Veículos …" at bounding box center [405, 192] width 810 height 385
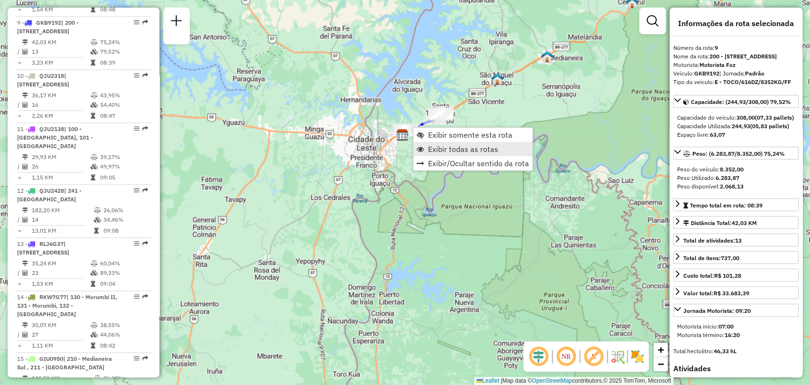
click at [436, 145] on span "Exibir todas as rotas" at bounding box center [463, 149] width 70 height 8
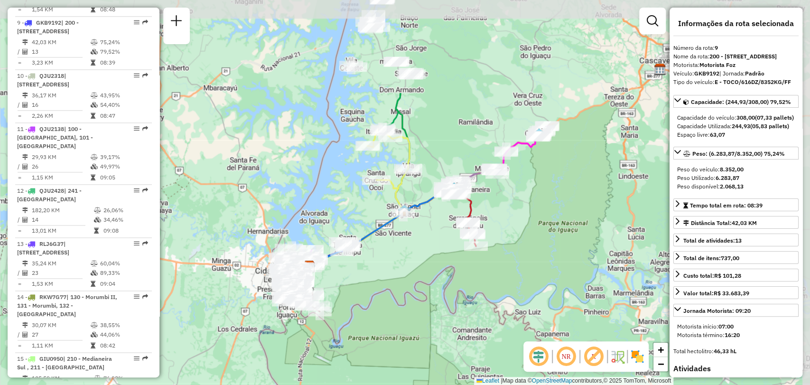
drag, startPoint x: 513, startPoint y: 100, endPoint x: 420, endPoint y: 231, distance: 160.6
click at [420, 231] on div "Janela de atendimento Grade de atendimento Capacidade Transportadoras Veículos …" at bounding box center [405, 192] width 810 height 385
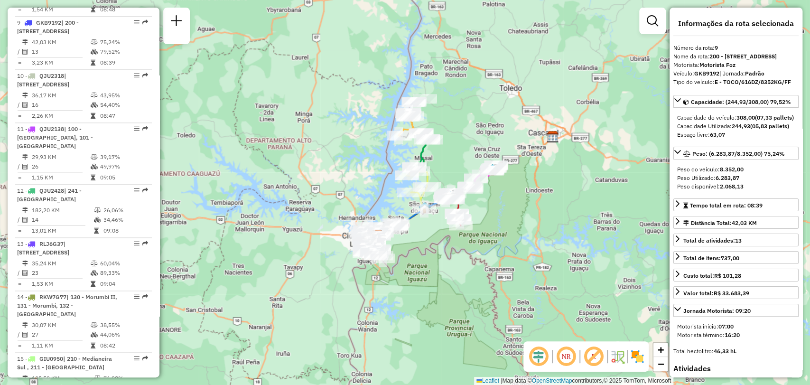
drag, startPoint x: 531, startPoint y: 201, endPoint x: 543, endPoint y: 194, distance: 13.6
click at [543, 194] on div "Janela de atendimento Grade de atendimento Capacidade Transportadoras Veículos …" at bounding box center [405, 192] width 810 height 385
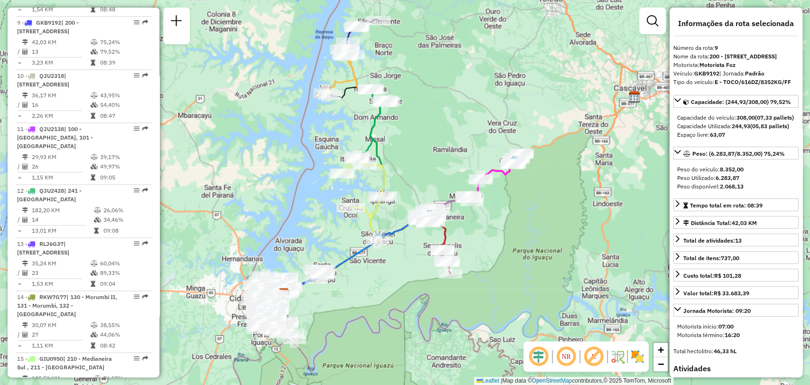
drag, startPoint x: 495, startPoint y: 205, endPoint x: 505, endPoint y: 203, distance: 10.8
click at [505, 203] on div "Janela de atendimento Grade de atendimento Capacidade Transportadoras Veículos …" at bounding box center [405, 192] width 810 height 385
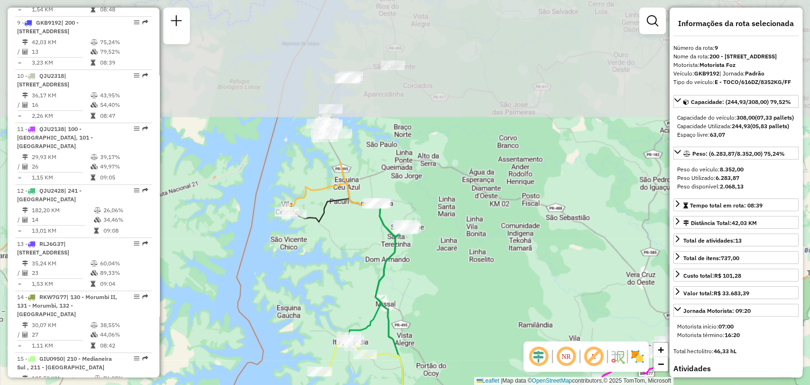
drag, startPoint x: 447, startPoint y: 100, endPoint x: 442, endPoint y: 301, distance: 201.2
click at [442, 301] on div "Janela de atendimento Grade de atendimento Capacidade Transportadoras Veículos …" at bounding box center [405, 192] width 810 height 385
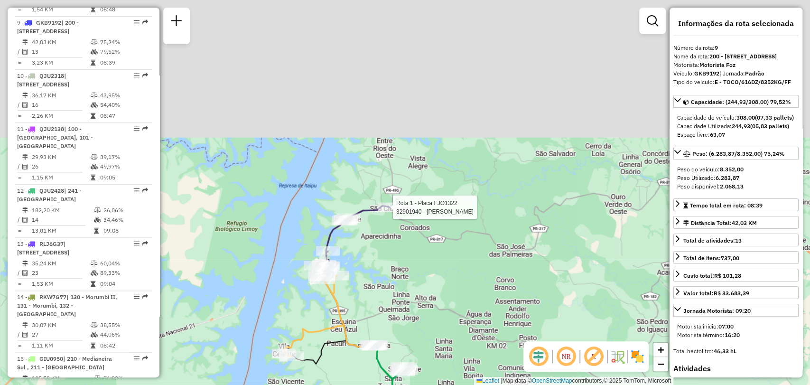
drag, startPoint x: 398, startPoint y: 74, endPoint x: 395, endPoint y: 215, distance: 141.4
click at [395, 212] on div at bounding box center [390, 207] width 24 height 9
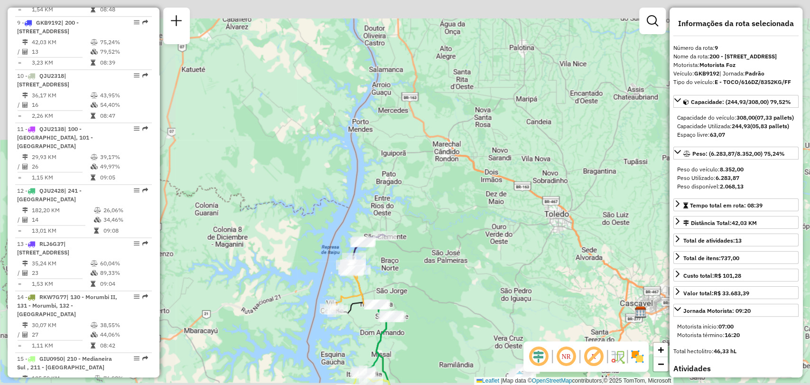
drag, startPoint x: 430, startPoint y: 304, endPoint x: 479, endPoint y: 72, distance: 237.5
click at [479, 73] on div "Janela de atendimento Grade de atendimento Capacidade Transportadoras Veículos …" at bounding box center [405, 192] width 810 height 385
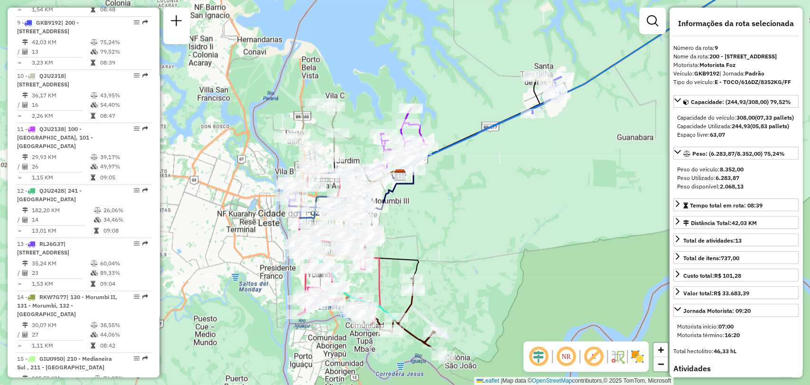
drag, startPoint x: 424, startPoint y: 263, endPoint x: 446, endPoint y: 176, distance: 89.6
click at [450, 179] on div "Janela de atendimento Grade de atendimento Capacidade Transportadoras Veículos …" at bounding box center [405, 192] width 810 height 385
